Goal: Transaction & Acquisition: Purchase product/service

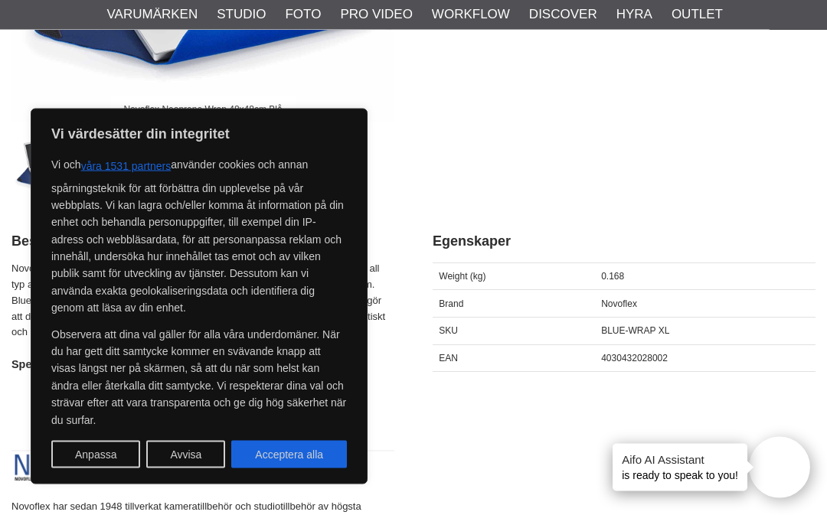
scroll to position [414, 0]
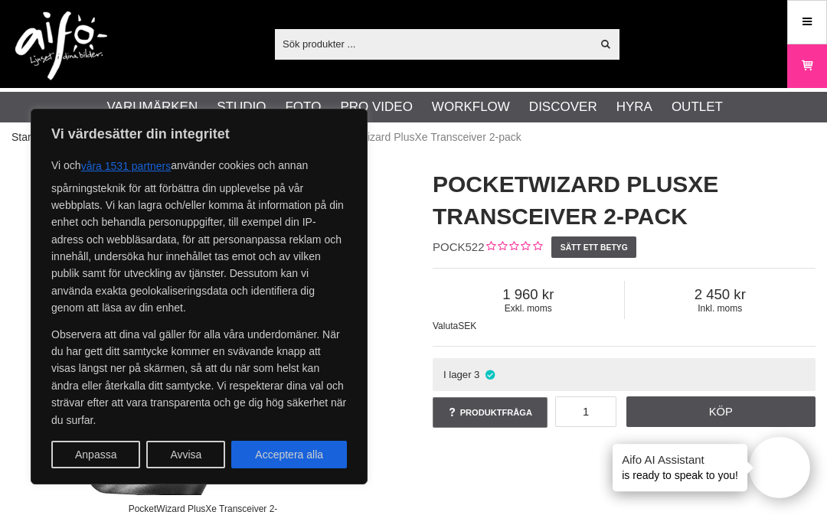
click at [502, 489] on div "PocketWizard PlusXe Transceiver 2-pack PocketWizard PlusXe Transceiver 2-pack P…" at bounding box center [413, 382] width 842 height 458
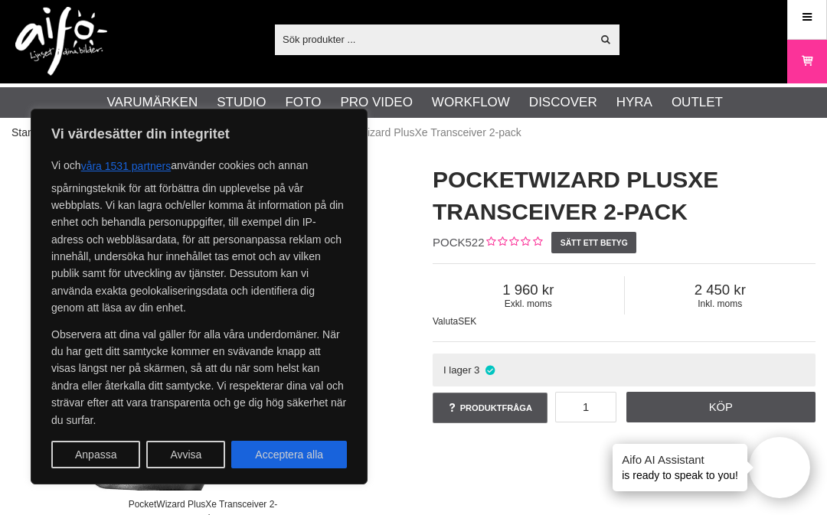
scroll to position [7, 0]
